Goal: Use online tool/utility: Use online tool/utility

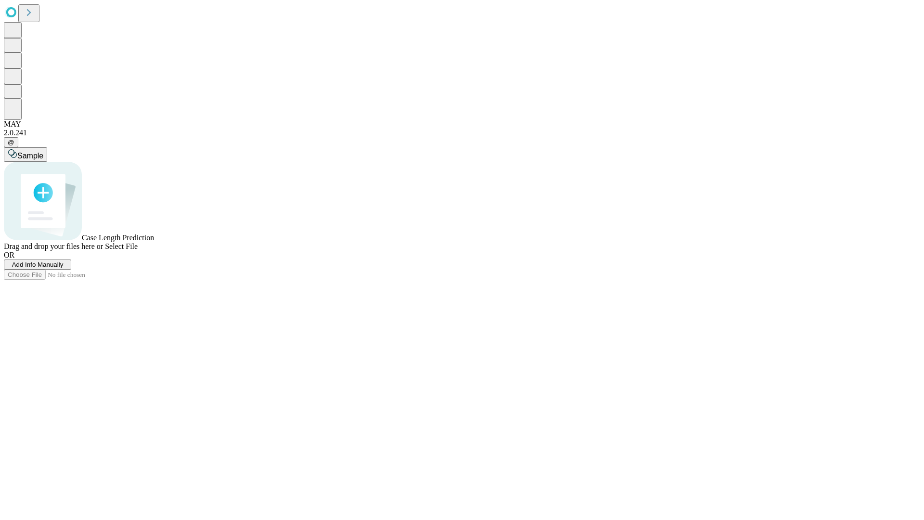
click at [64, 268] on span "Add Info Manually" at bounding box center [38, 264] width 52 height 7
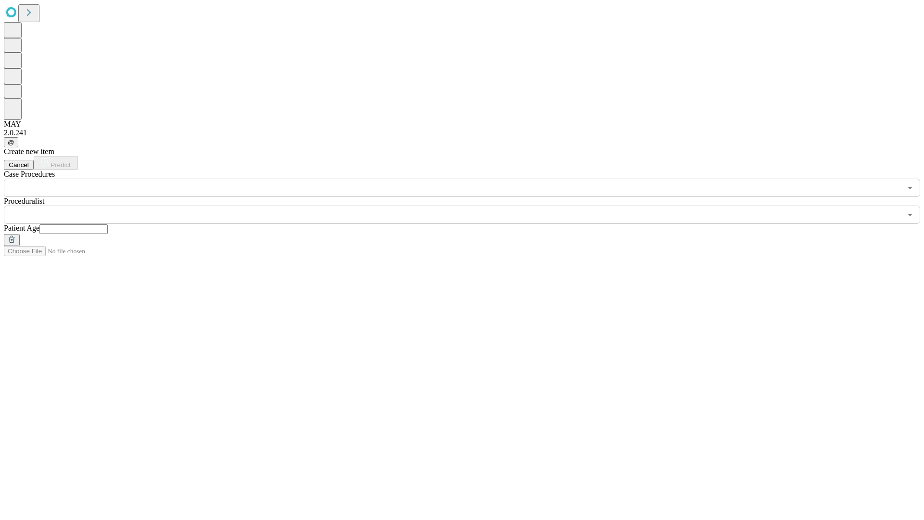
click at [108, 224] on input "text" at bounding box center [73, 229] width 68 height 10
type input "**"
click at [469, 206] on input "text" at bounding box center [453, 215] width 898 height 18
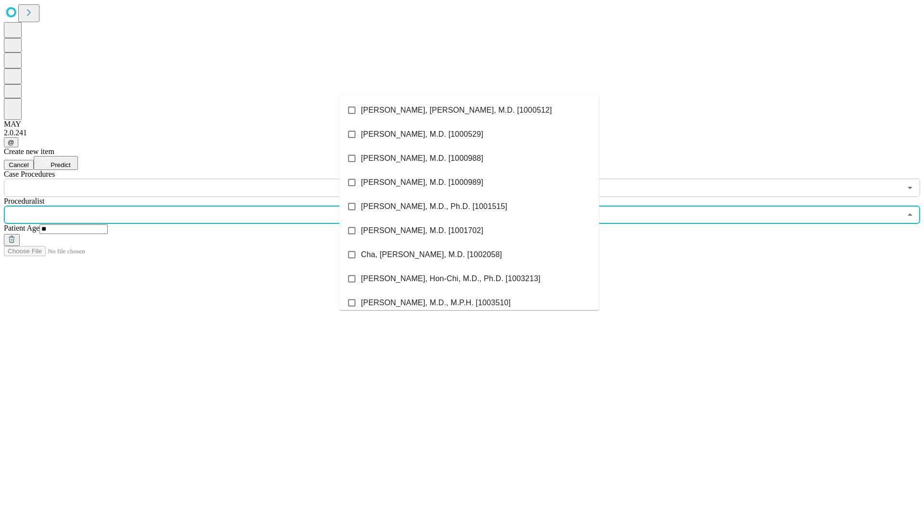
click at [469, 110] on li "[PERSON_NAME], [PERSON_NAME], M.D. [1000512]" at bounding box center [469, 110] width 260 height 24
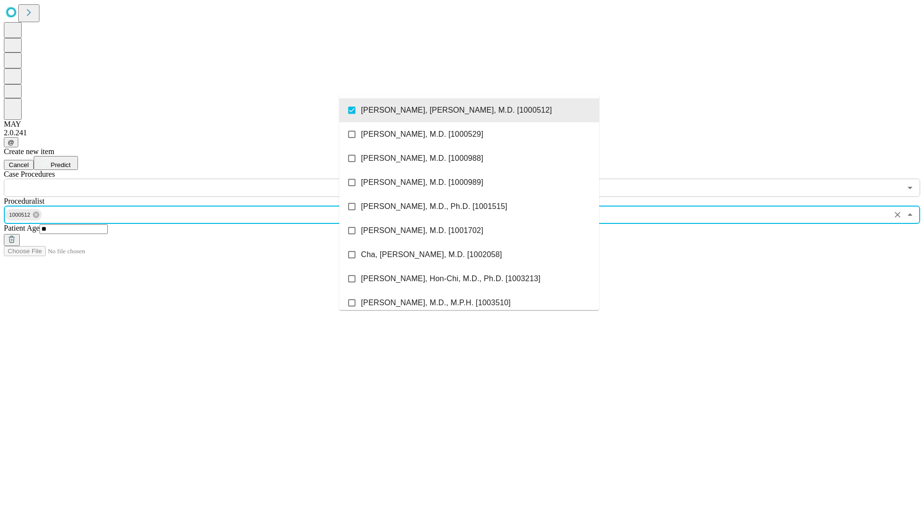
click at [202, 179] on input "text" at bounding box center [453, 188] width 898 height 18
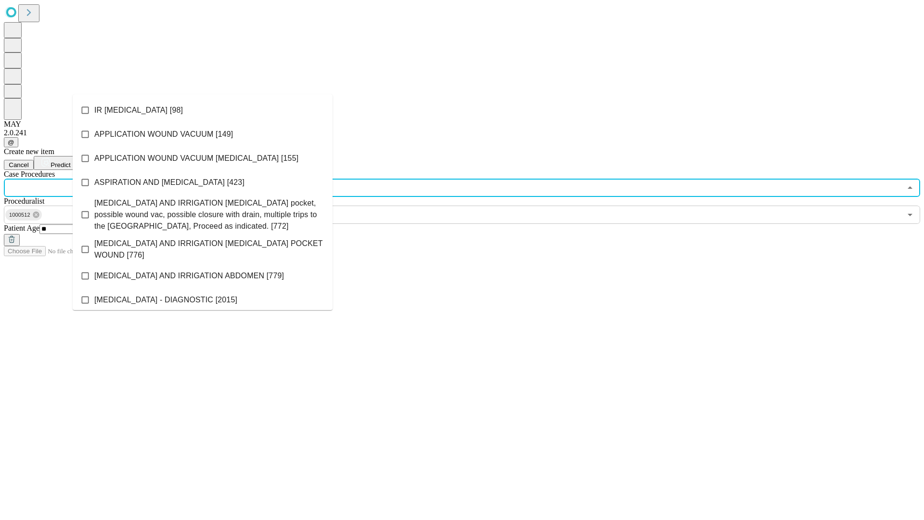
click at [203, 110] on li "IR [MEDICAL_DATA] [98]" at bounding box center [203, 110] width 260 height 24
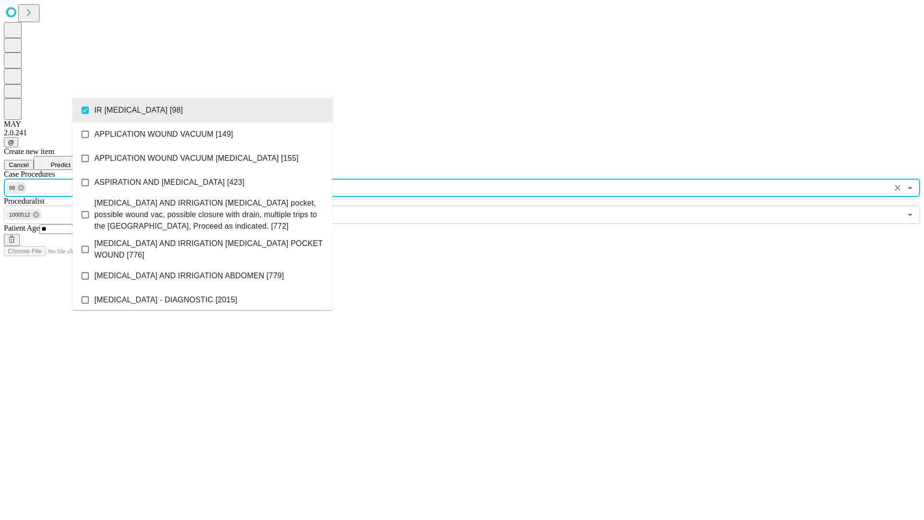
click at [70, 161] on span "Predict" at bounding box center [61, 164] width 20 height 7
